Goal: Register for event/course

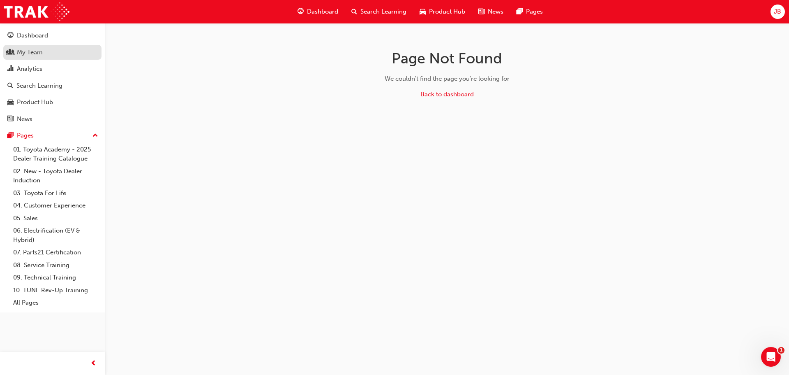
click at [35, 52] on div "My Team" at bounding box center [30, 52] width 26 height 9
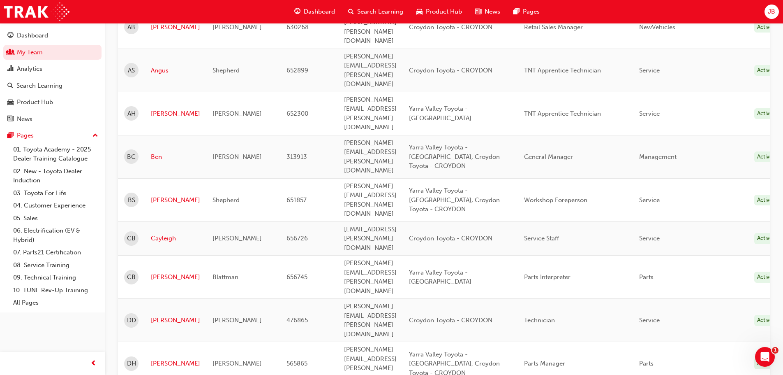
scroll to position [288, 0]
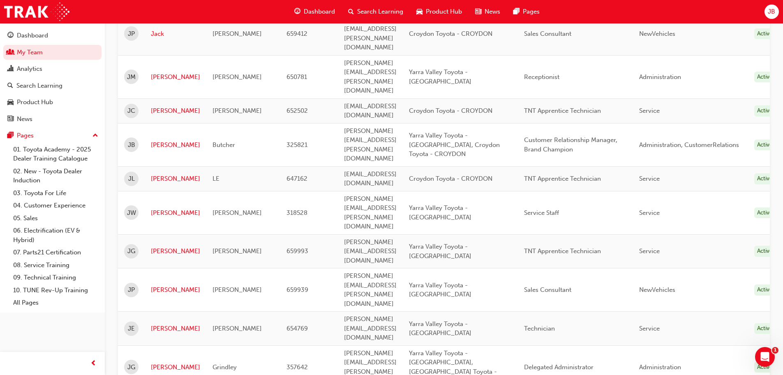
scroll to position [1046, 0]
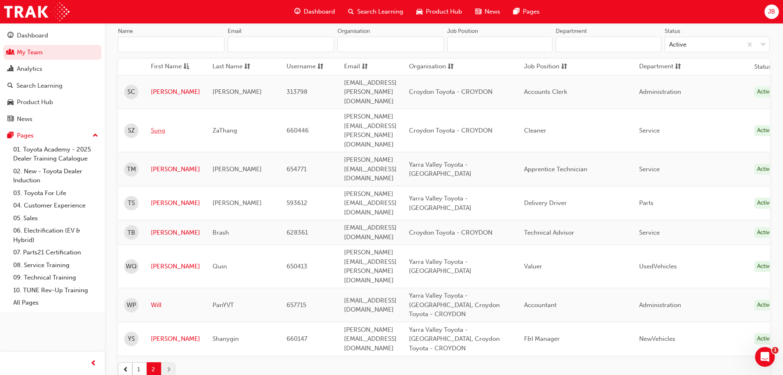
click at [157, 126] on link "Sung" at bounding box center [175, 130] width 49 height 9
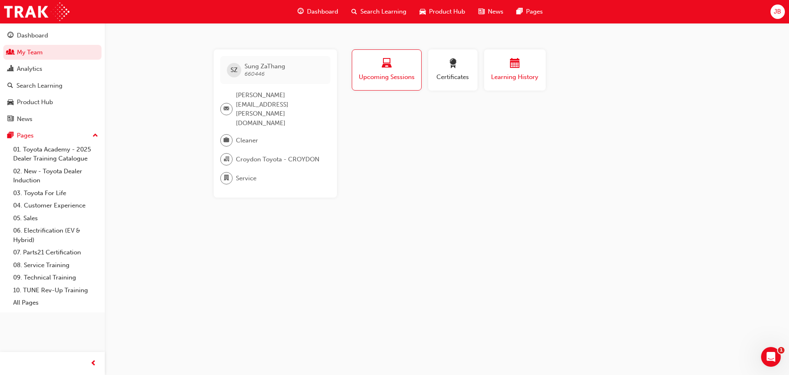
click at [522, 71] on div "Learning History" at bounding box center [514, 69] width 49 height 23
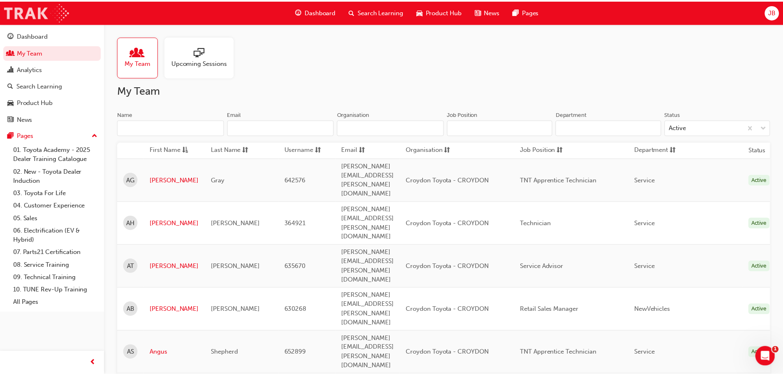
scroll to position [83, 0]
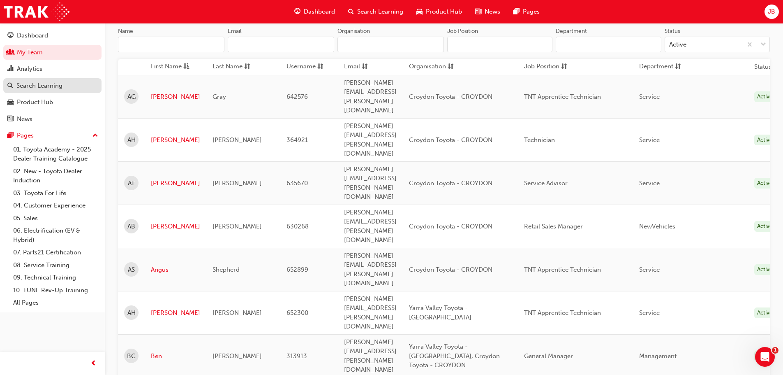
click at [32, 85] on div "Search Learning" at bounding box center [39, 85] width 46 height 9
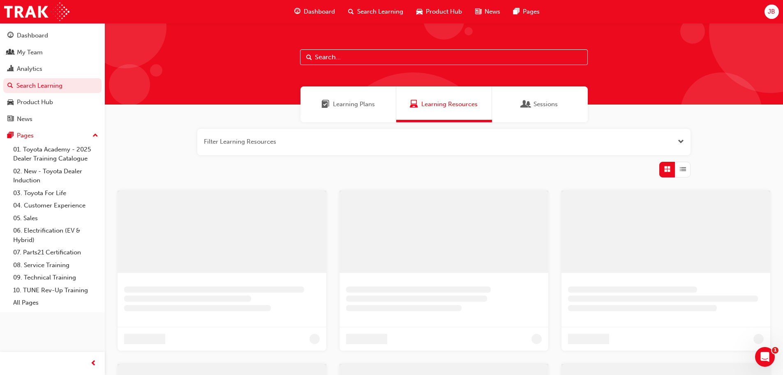
click at [360, 58] on input "text" at bounding box center [444, 57] width 288 height 16
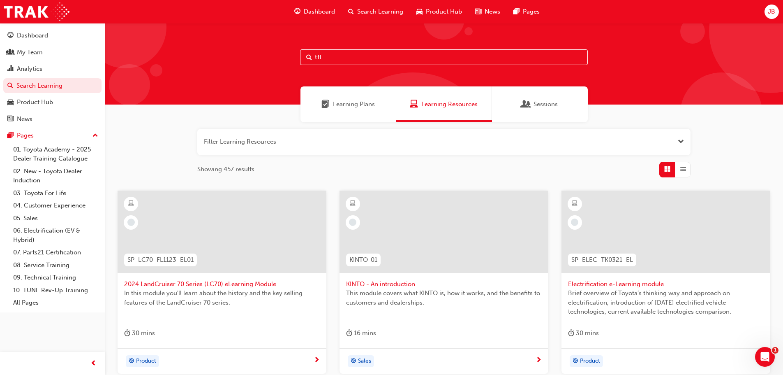
type input "tfl"
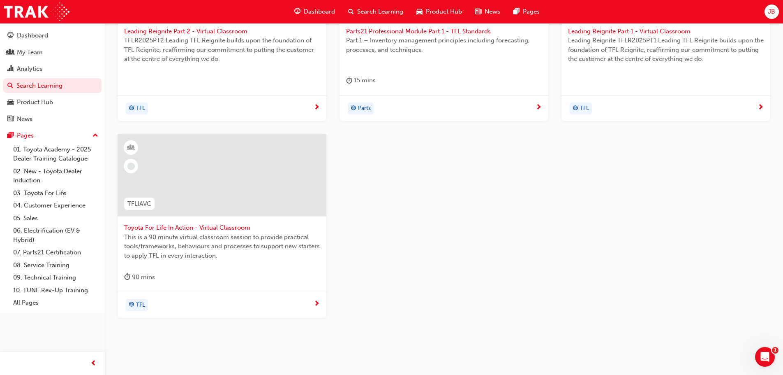
scroll to position [275, 0]
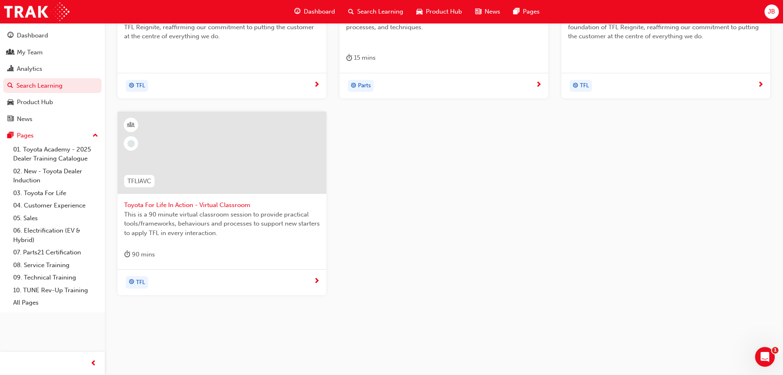
click at [173, 213] on span "This is a 90 minute virtual classroom session to provide practical tools/framew…" at bounding box center [222, 224] width 196 height 28
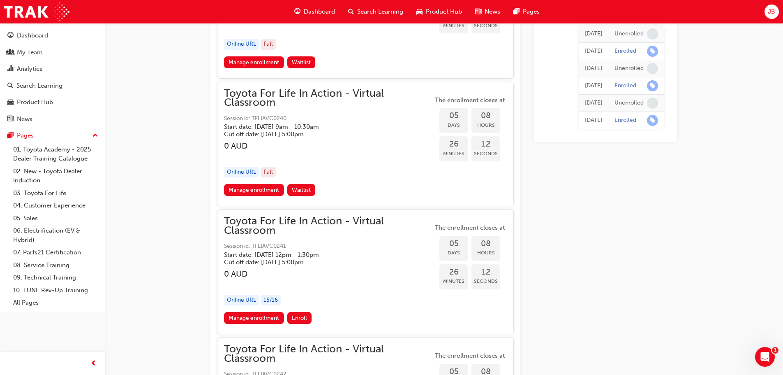
scroll to position [1823, 0]
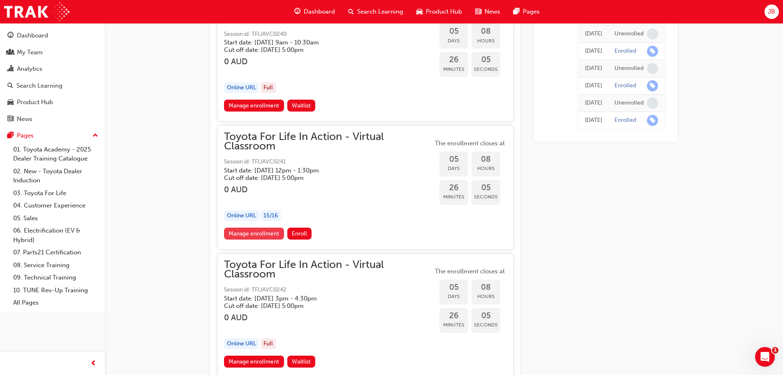
click at [261, 233] on link "Manage enrollment" at bounding box center [254, 233] width 60 height 12
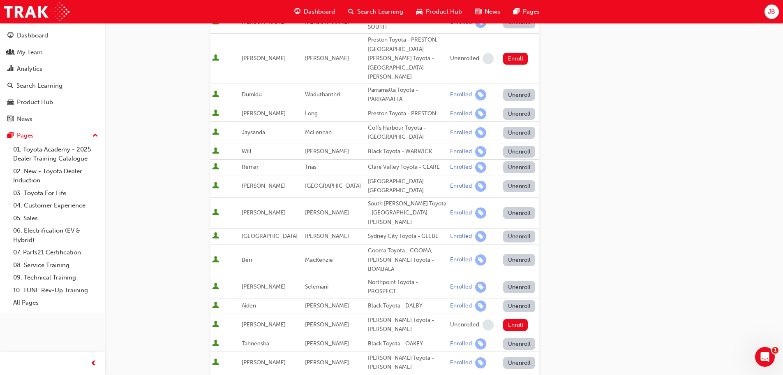
scroll to position [247, 0]
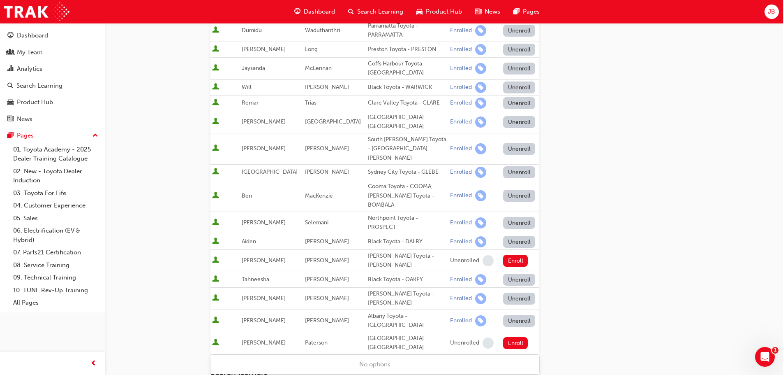
type input "sung"
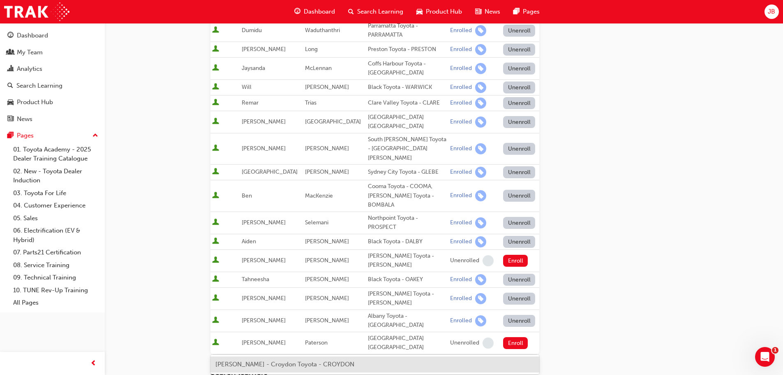
click at [318, 365] on span "Sung ZaThang - Croydon Toyota - CROYDON" at bounding box center [284, 363] width 139 height 7
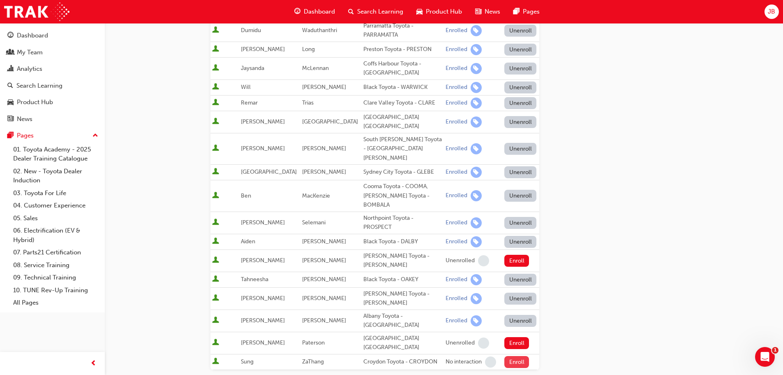
click at [509, 356] on button "Enroll" at bounding box center [516, 362] width 25 height 12
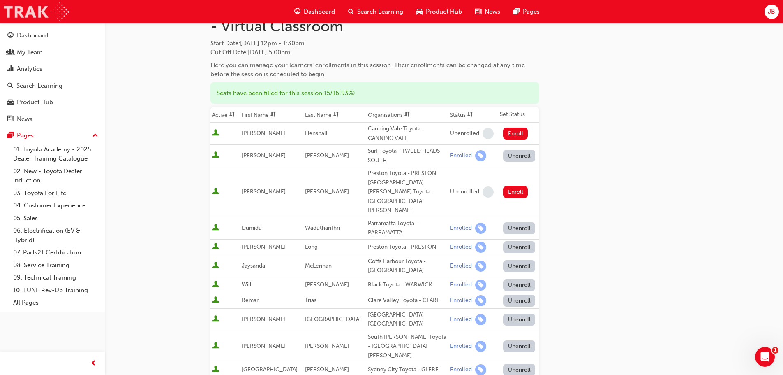
scroll to position [41, 0]
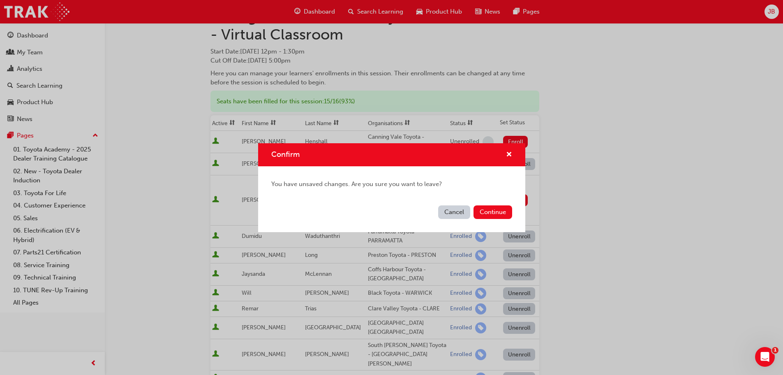
drag, startPoint x: 454, startPoint y: 214, endPoint x: 446, endPoint y: 211, distance: 8.3
click at [454, 214] on button "Cancel" at bounding box center [454, 212] width 32 height 14
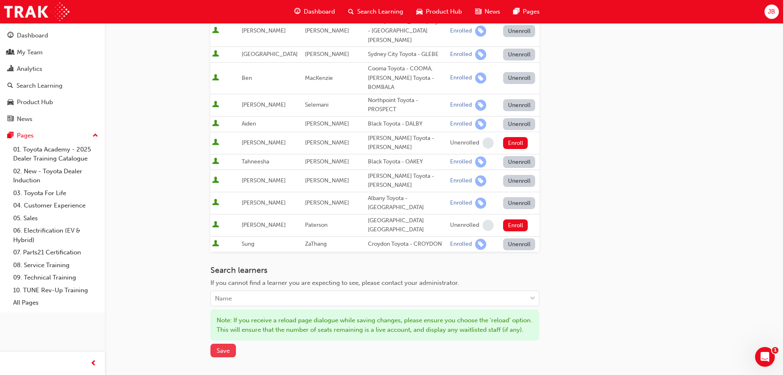
click at [224, 347] on span "Save" at bounding box center [223, 350] width 13 height 7
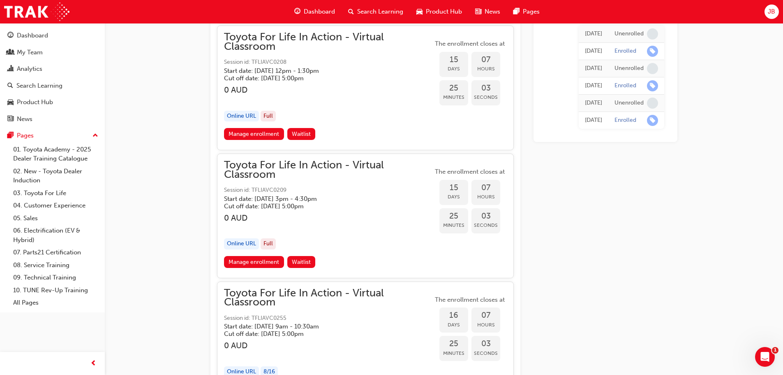
scroll to position [4686, 0]
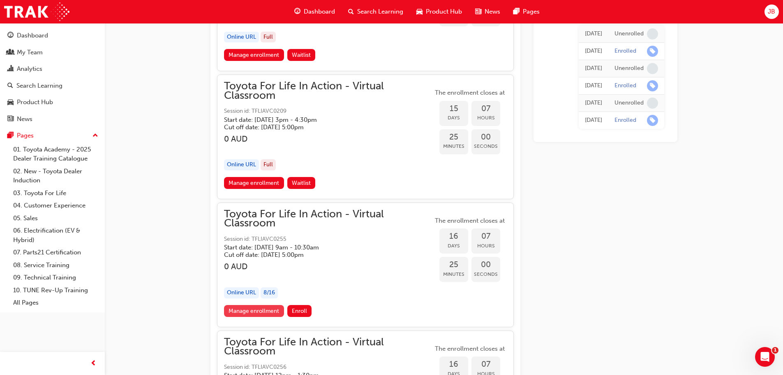
click at [266, 313] on link "Manage enrollment" at bounding box center [254, 311] width 60 height 12
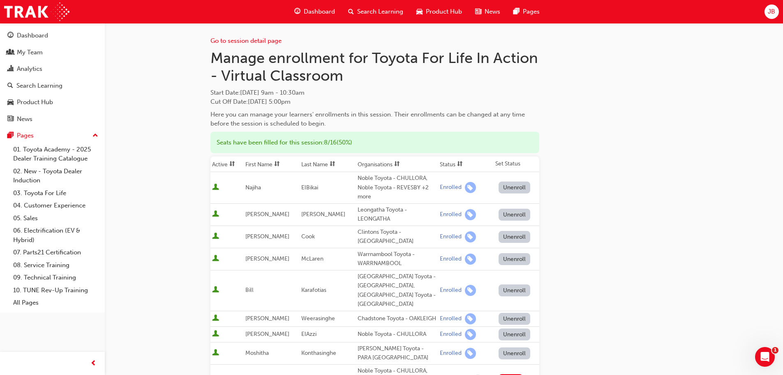
scroll to position [200, 0]
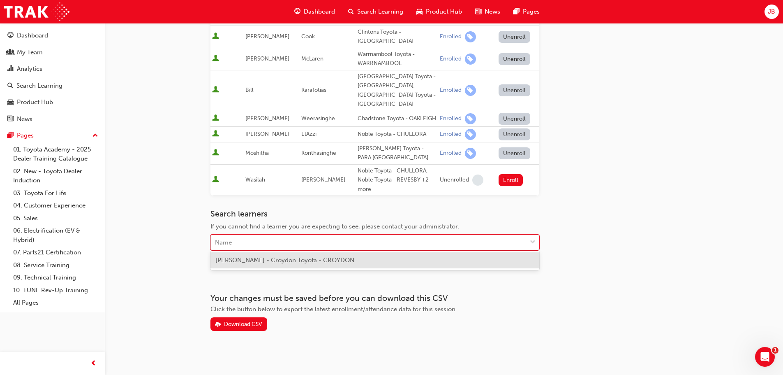
click at [281, 235] on div "Name" at bounding box center [369, 242] width 316 height 14
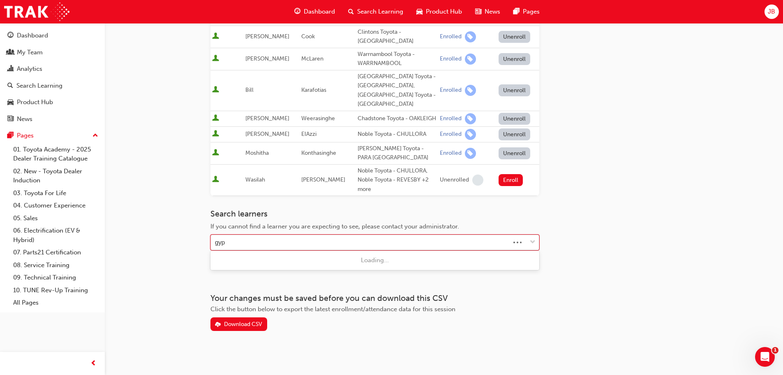
type input "gyp"
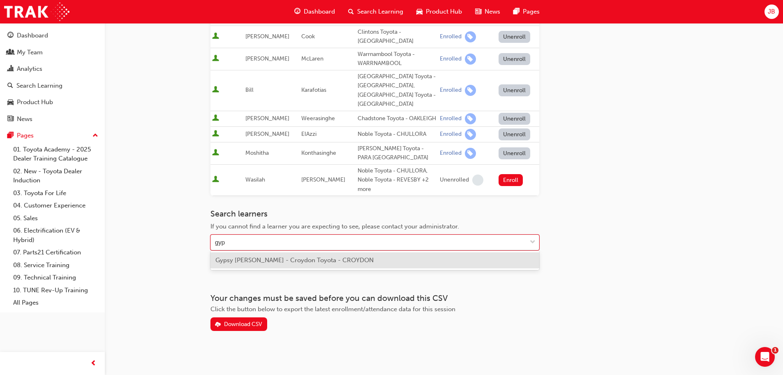
click at [297, 263] on span "Gypsy Ballingall - Croydon Toyota - CROYDON" at bounding box center [294, 259] width 158 height 7
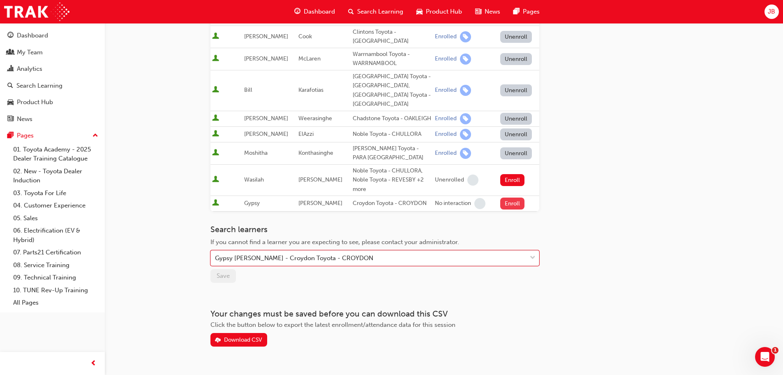
click at [506, 201] on button "Enroll" at bounding box center [512, 203] width 25 height 12
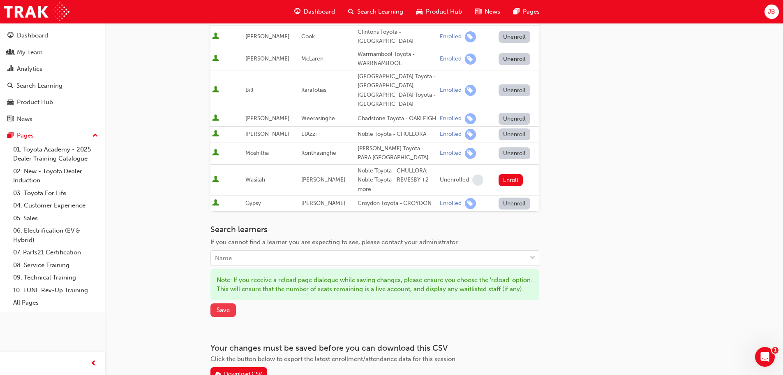
click at [227, 313] on span "Save" at bounding box center [223, 309] width 13 height 7
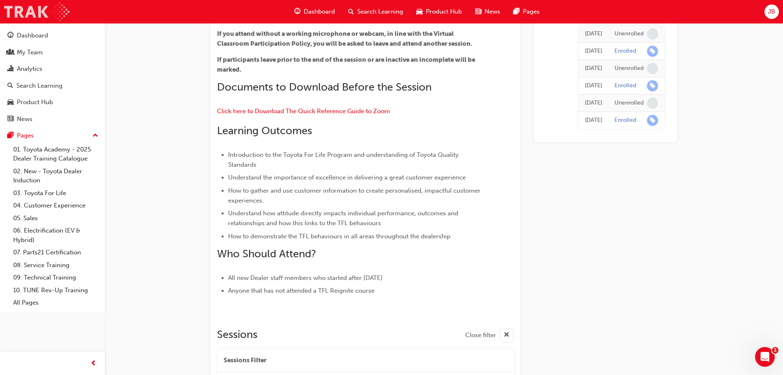
scroll to position [4686, 0]
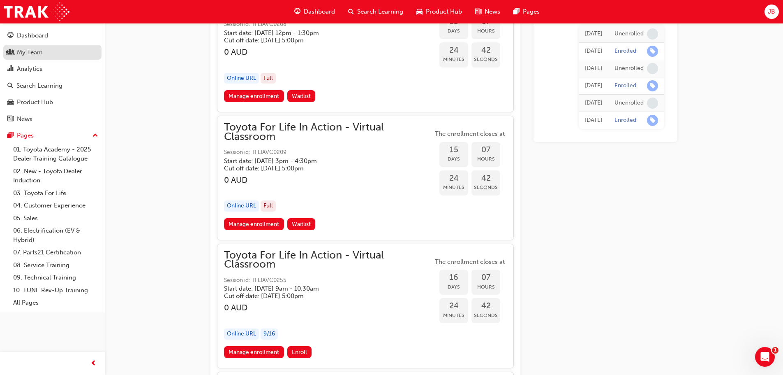
click at [69, 53] on div "My Team" at bounding box center [52, 52] width 90 height 10
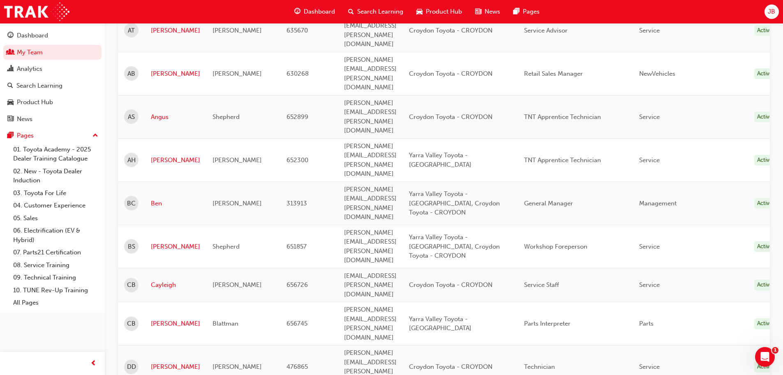
scroll to position [247, 0]
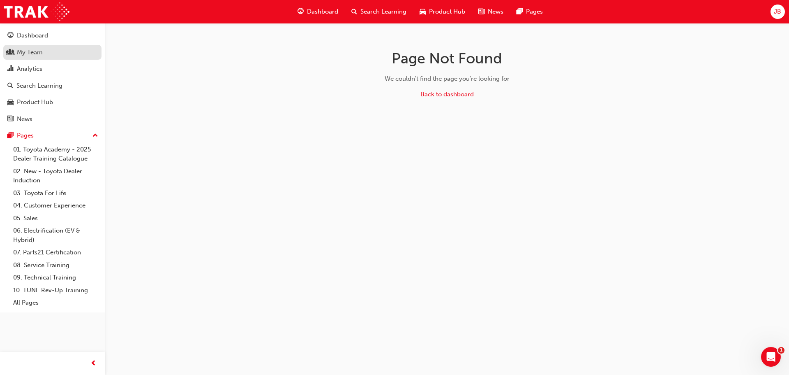
click at [28, 45] on link "My Team" at bounding box center [52, 52] width 98 height 15
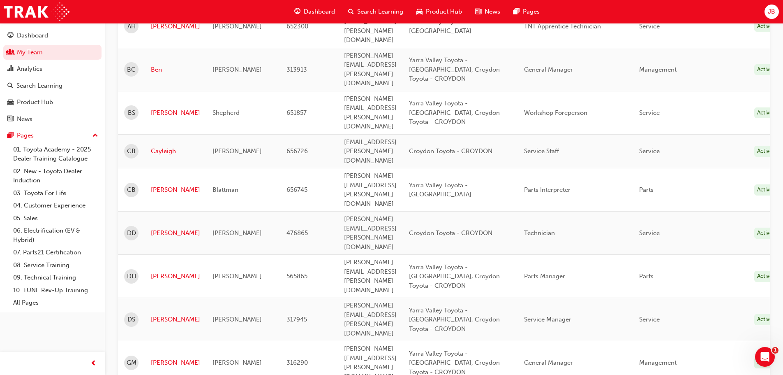
scroll to position [370, 0]
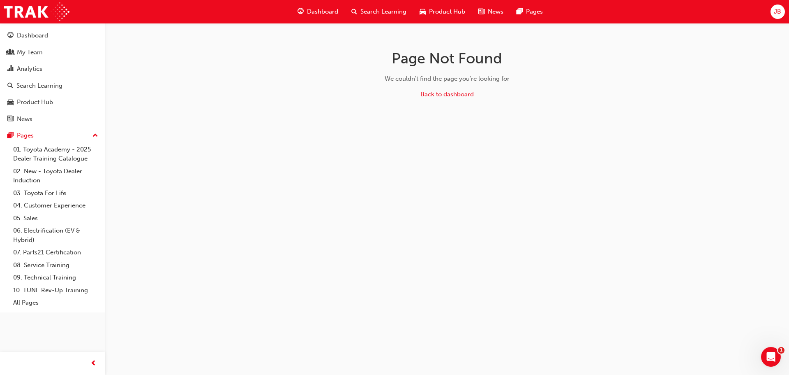
click at [460, 96] on link "Back to dashboard" at bounding box center [447, 93] width 53 height 7
click at [440, 93] on link "Back to dashboard" at bounding box center [447, 93] width 53 height 7
